Goal: Check status: Check status

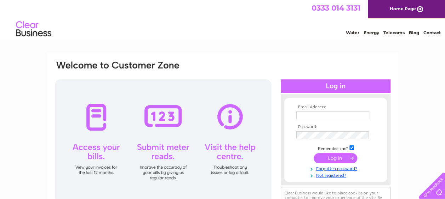
type input "uahmed@japema.co.uk"
click at [340, 159] on input "submit" at bounding box center [335, 159] width 44 height 10
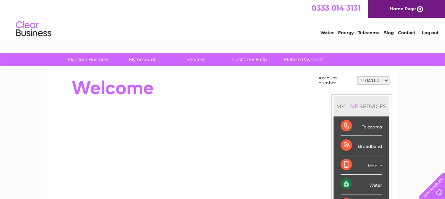
click at [369, 80] on select "1104160 1124640 30317417 30317622" at bounding box center [373, 80] width 32 height 8
select select "1124640"
click at [357, 76] on select "1104160 1124640 30317417 30317622" at bounding box center [373, 80] width 32 height 8
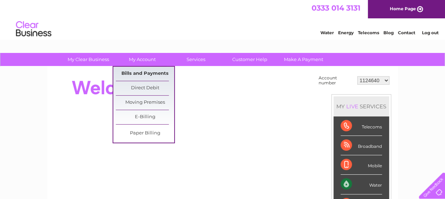
click at [140, 76] on link "Bills and Payments" at bounding box center [145, 74] width 58 height 14
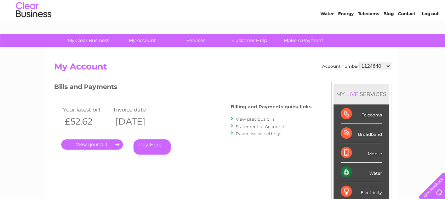
scroll to position [35, 0]
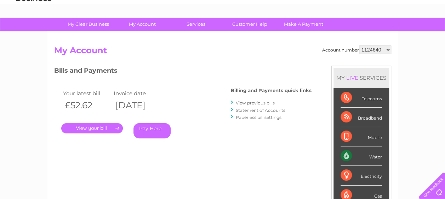
click at [368, 46] on select "1104160 1124640 30317417 30317622" at bounding box center [375, 50] width 32 height 8
select select "1104160"
click at [359, 46] on select "1104160 1124640 30317417 30317622" at bounding box center [375, 50] width 32 height 8
